Goal: Information Seeking & Learning: Learn about a topic

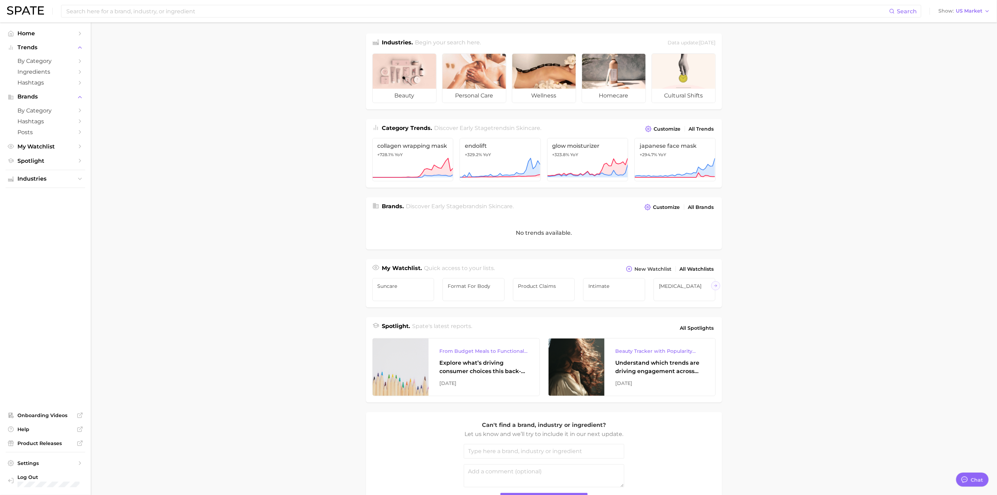
click at [332, 18] on div "Search Show US Market" at bounding box center [498, 11] width 983 height 22
click at [321, 10] on input at bounding box center [478, 11] width 824 height 12
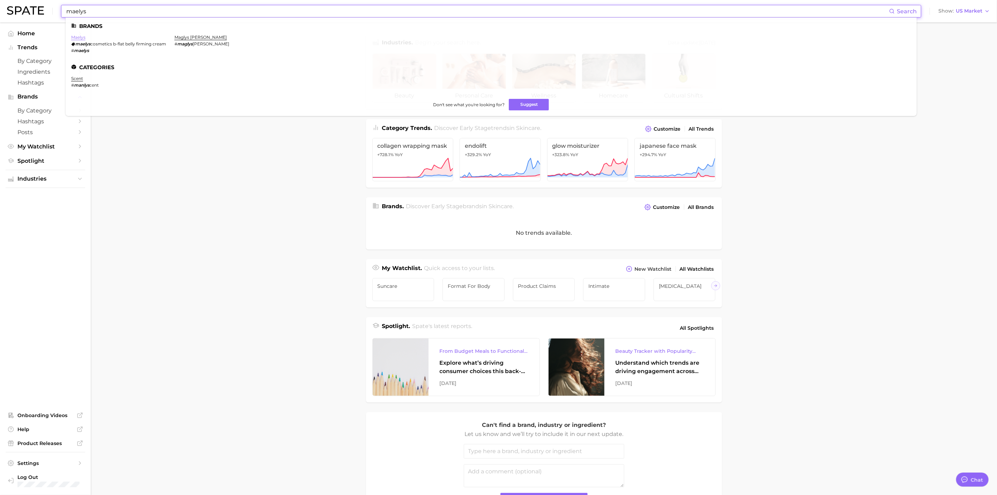
type input "maelys"
click at [83, 36] on link "maelys" at bounding box center [78, 37] width 14 height 5
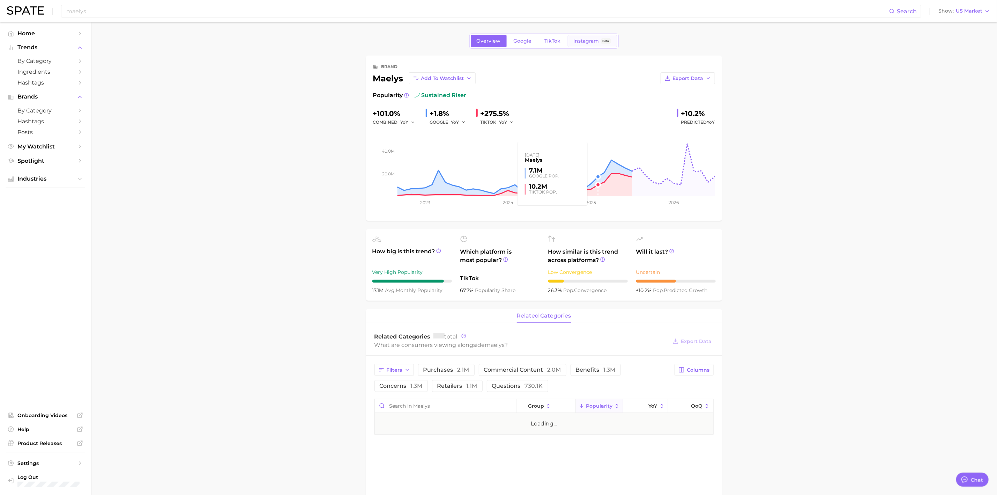
type textarea "x"
click at [549, 43] on span "TikTok" at bounding box center [553, 41] width 16 height 6
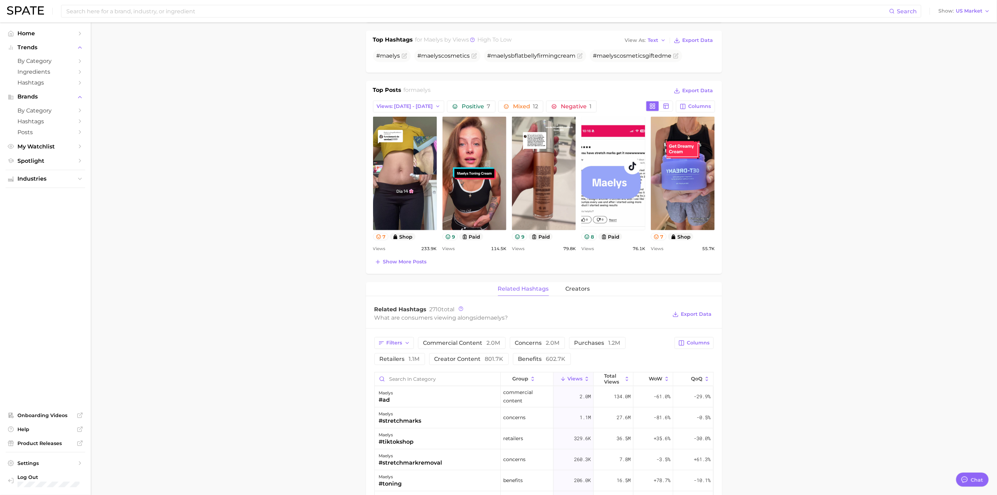
scroll to position [236, 0]
click at [420, 263] on span "Show more posts" at bounding box center [405, 261] width 44 height 6
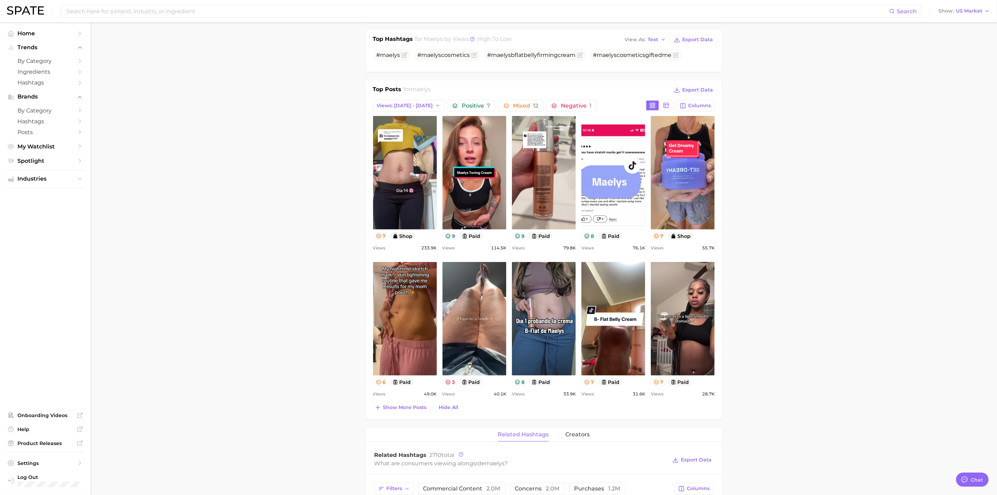
scroll to position [304, 0]
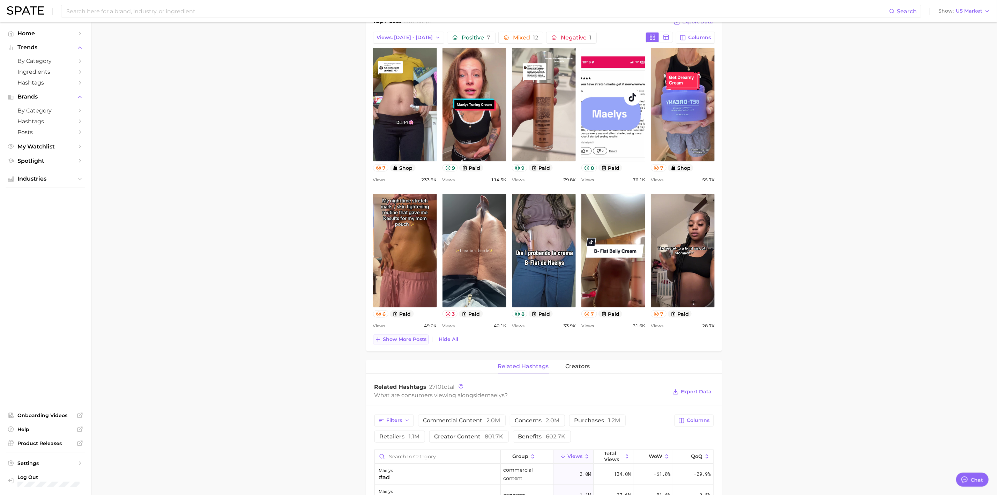
click at [385, 342] on span "Show more posts" at bounding box center [405, 339] width 44 height 6
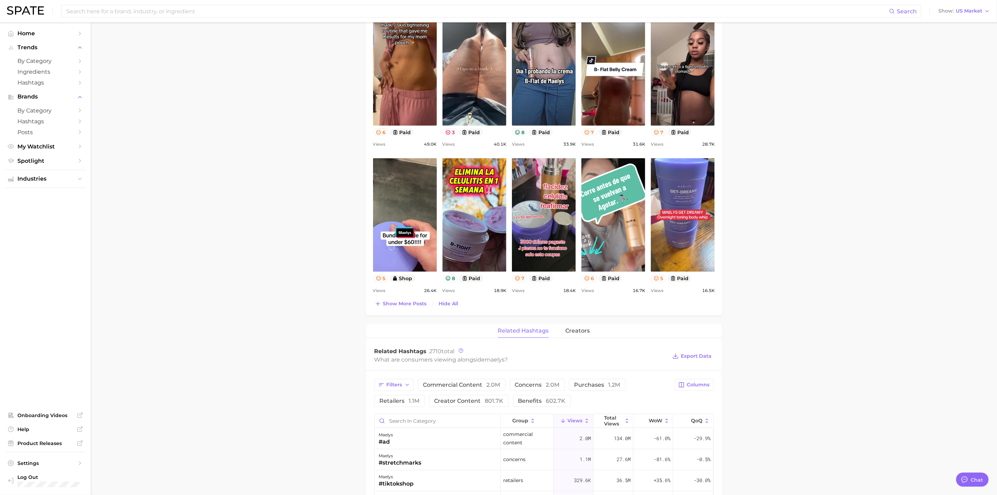
scroll to position [486, 0]
click at [391, 304] on span "Show more posts" at bounding box center [405, 303] width 44 height 6
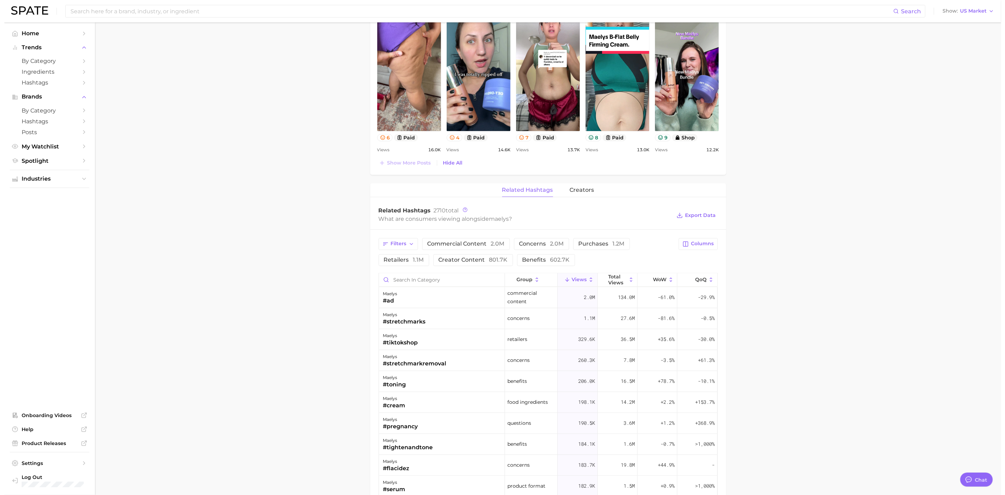
scroll to position [772, 0]
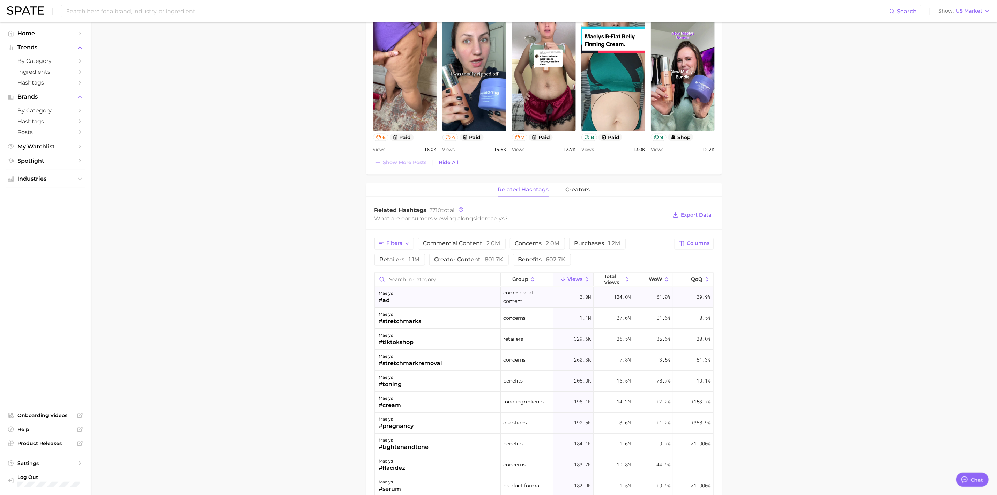
click at [453, 300] on div "maelys #ad" at bounding box center [438, 297] width 126 height 21
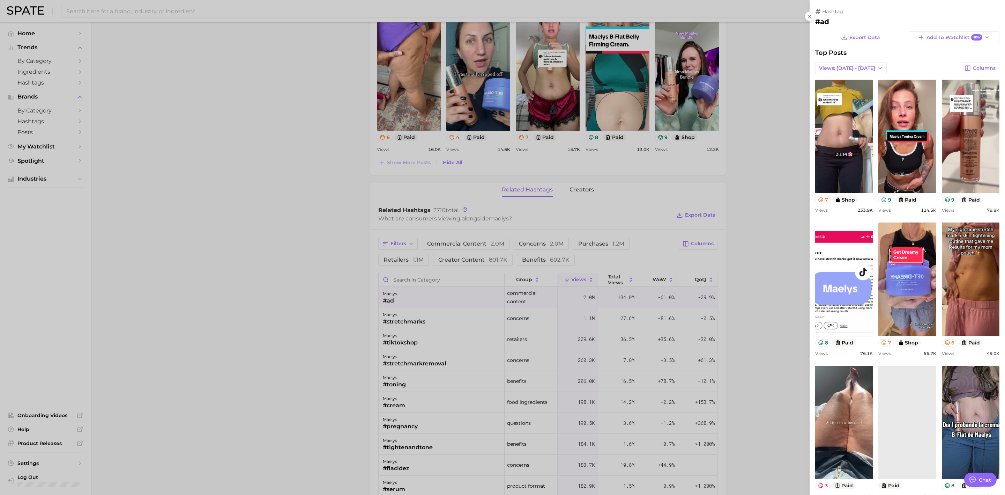
scroll to position [0, 0]
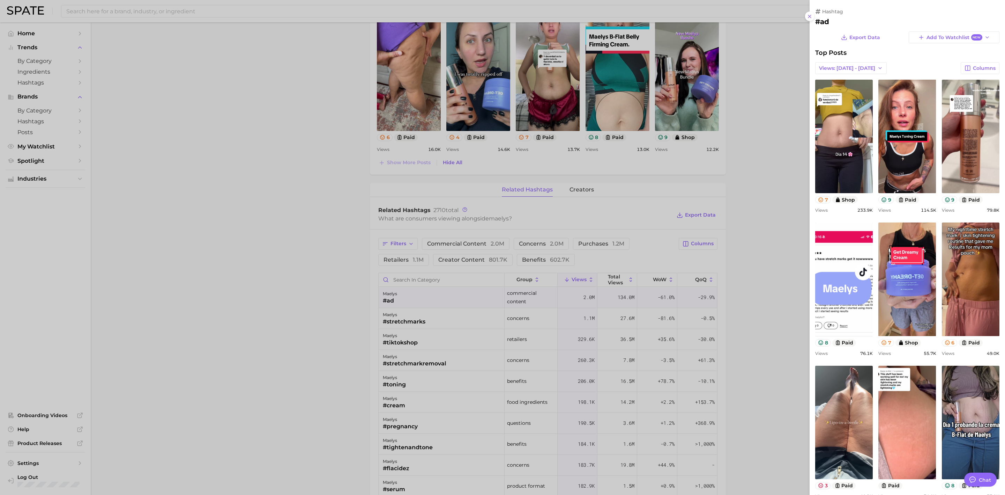
click at [282, 202] on div at bounding box center [502, 247] width 1005 height 495
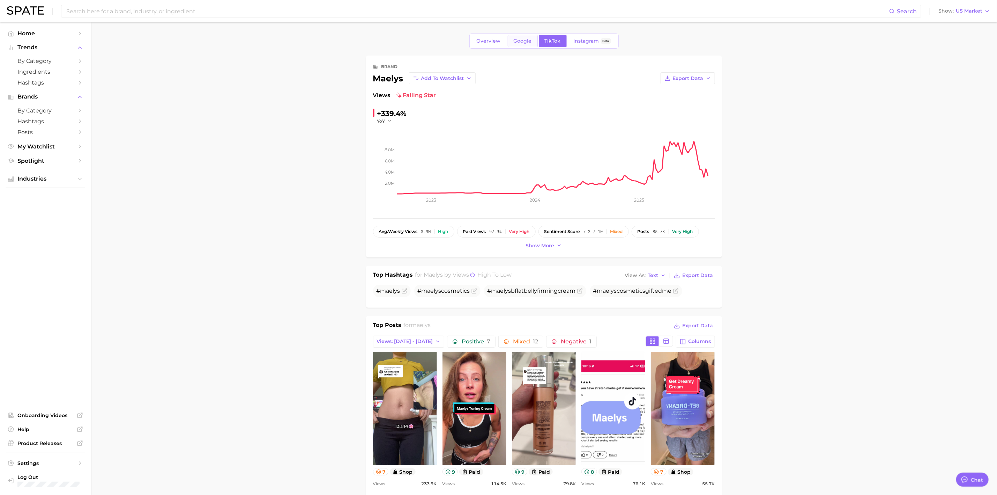
click at [515, 45] on link "Google" at bounding box center [523, 41] width 30 height 12
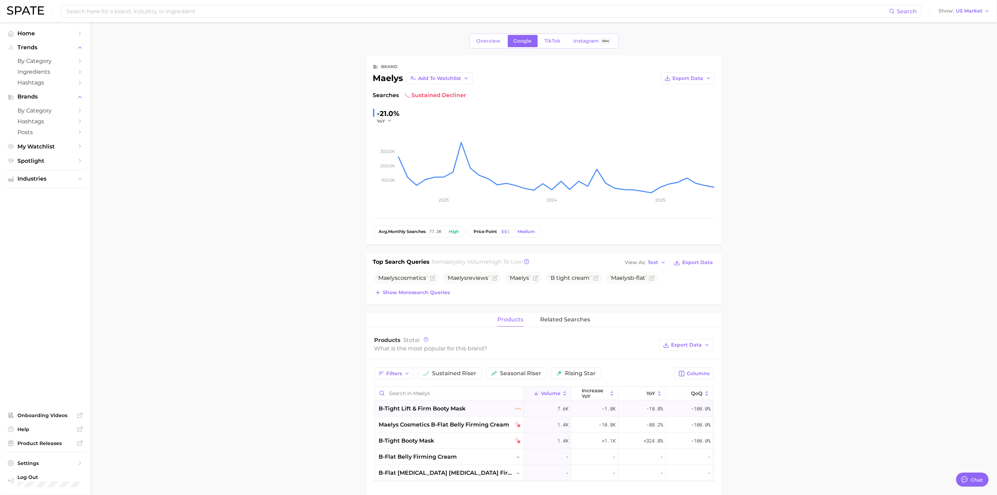
click at [478, 407] on div "b-tight lift & firm booty mask" at bounding box center [450, 408] width 142 height 8
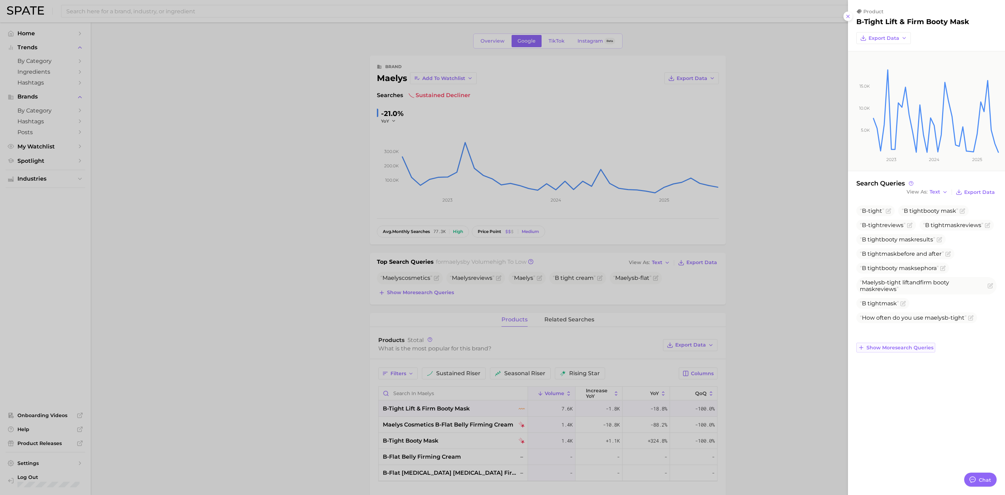
click at [896, 348] on span "Show more search queries" at bounding box center [900, 348] width 67 height 6
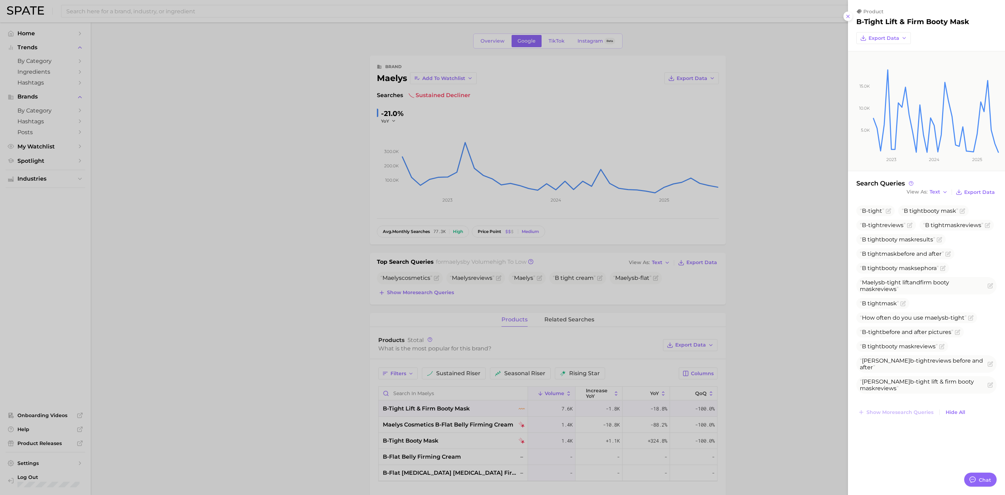
click at [740, 400] on div at bounding box center [502, 247] width 1005 height 495
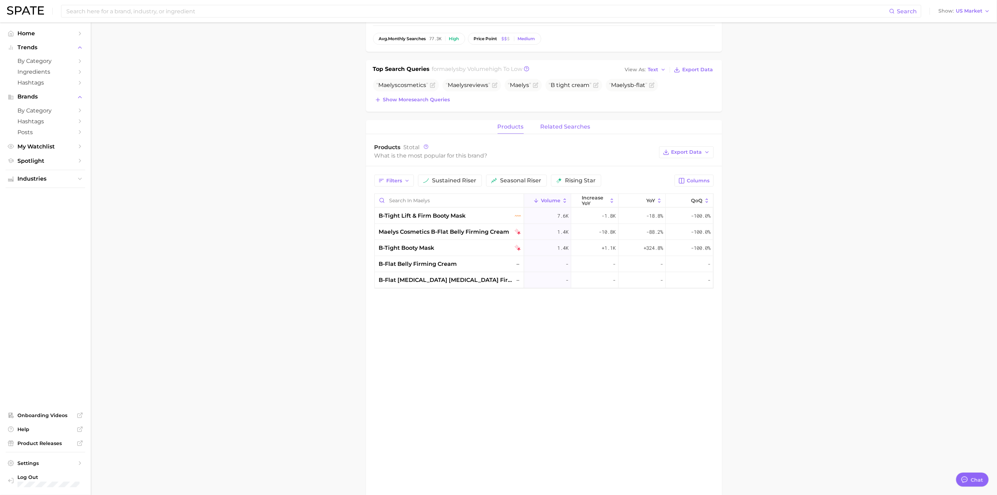
click at [565, 126] on span "related searches" at bounding box center [566, 127] width 50 height 6
